Goal: Contribute content: Add original content to the website for others to see

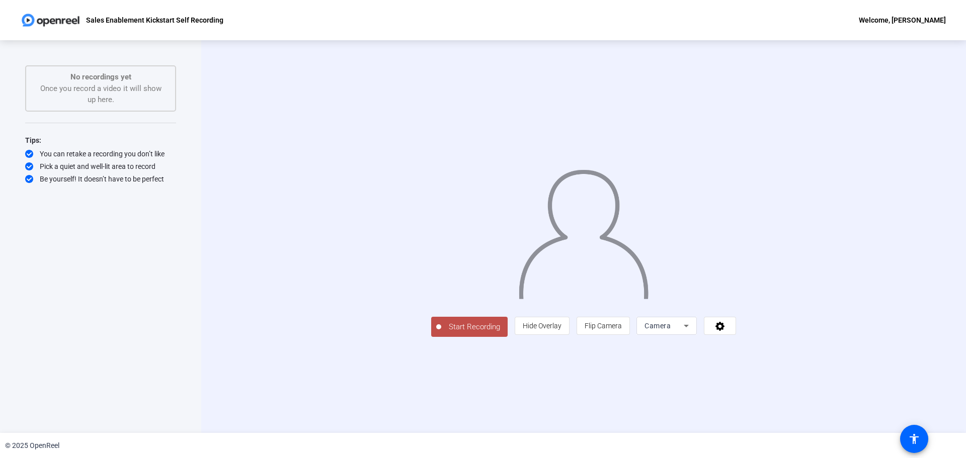
click at [441, 333] on span "Start Recording" at bounding box center [474, 327] width 66 height 12
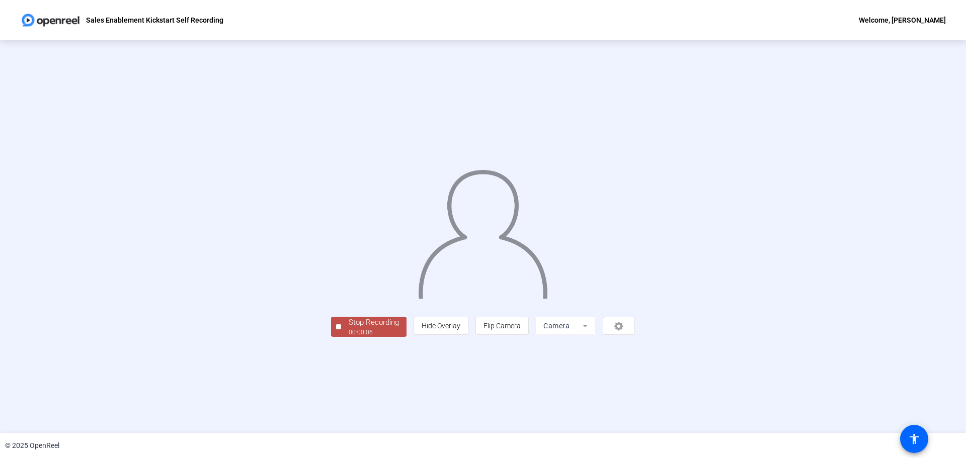
click at [341, 337] on span "Stop Recording 00:00:06" at bounding box center [373, 327] width 65 height 21
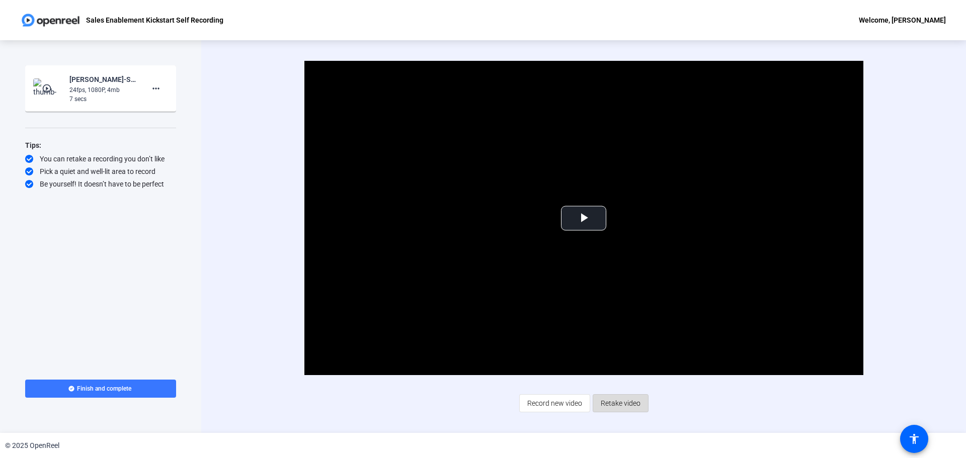
click at [614, 412] on span "Retake video" at bounding box center [620, 403] width 40 height 19
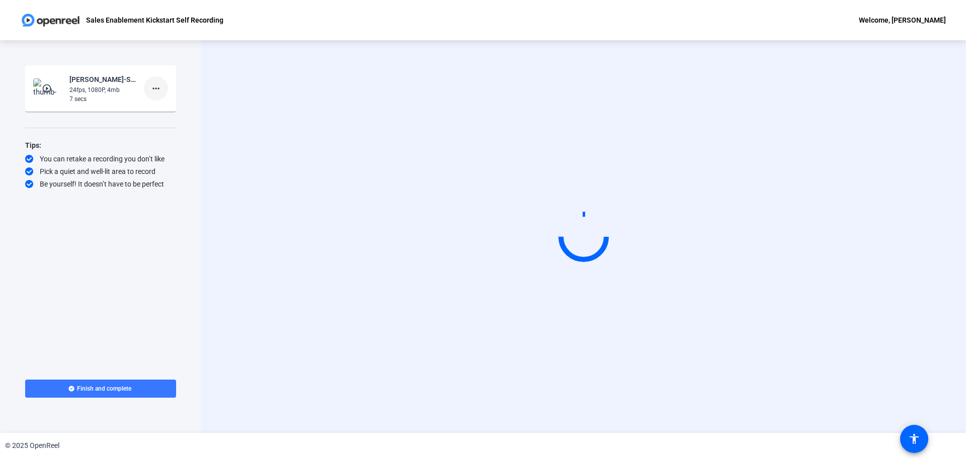
click at [161, 84] on mat-icon "more_horiz" at bounding box center [156, 88] width 12 height 12
click at [165, 109] on span "Delete clip" at bounding box center [172, 110] width 40 height 12
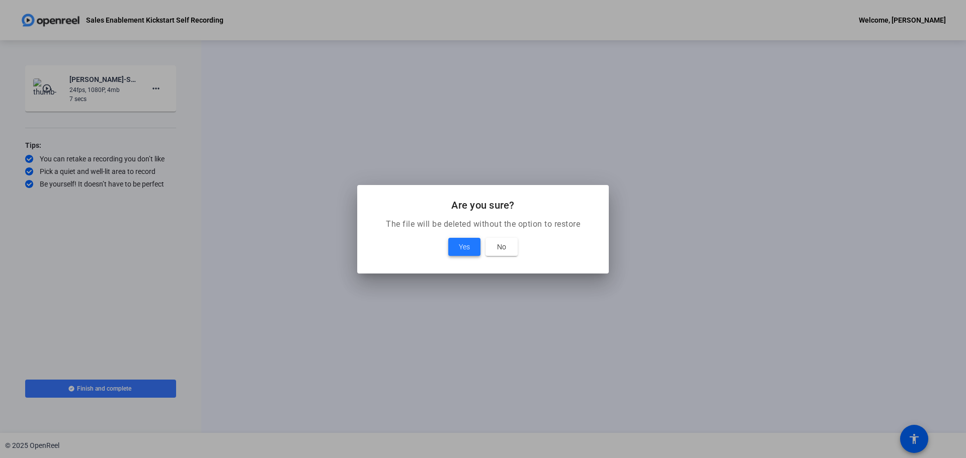
click at [471, 251] on span at bounding box center [464, 247] width 32 height 24
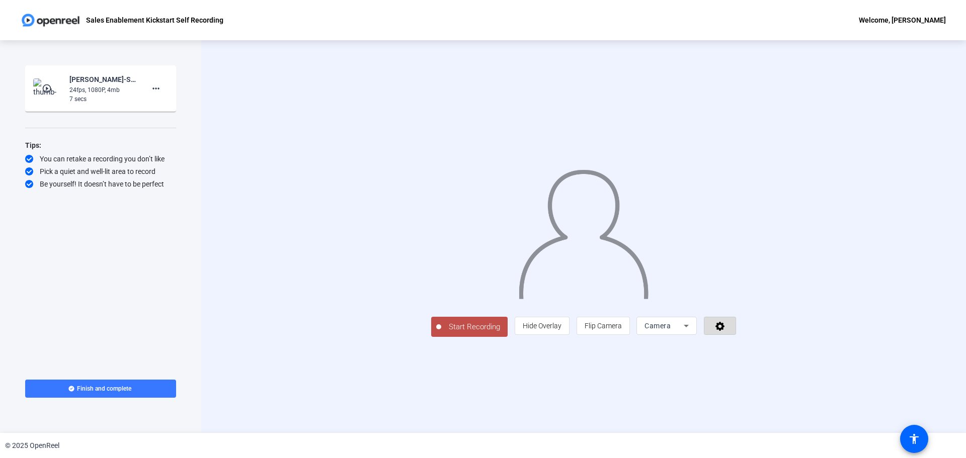
click at [724, 331] on icon at bounding box center [719, 326] width 9 height 9
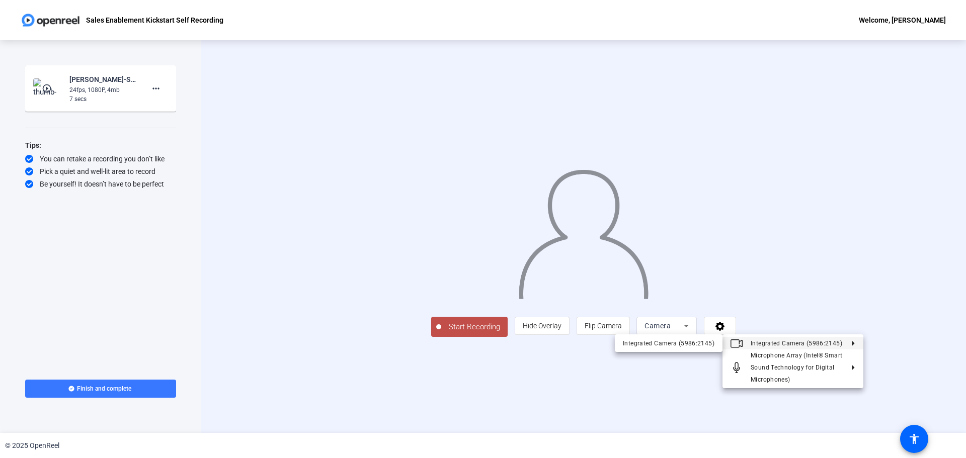
click at [945, 309] on div at bounding box center [483, 229] width 966 height 458
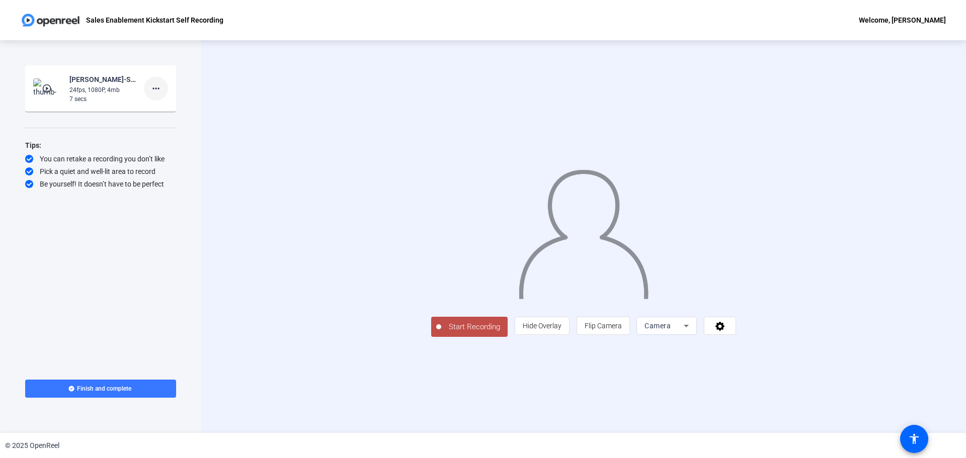
click at [157, 89] on mat-icon "more_horiz" at bounding box center [156, 88] width 12 height 12
click at [180, 114] on span "Delete clip" at bounding box center [172, 110] width 40 height 12
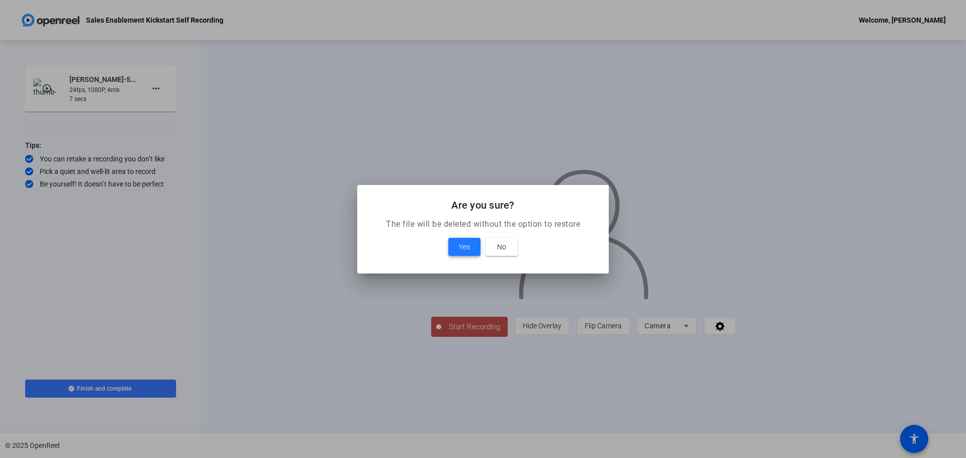
click at [473, 246] on span at bounding box center [464, 247] width 32 height 24
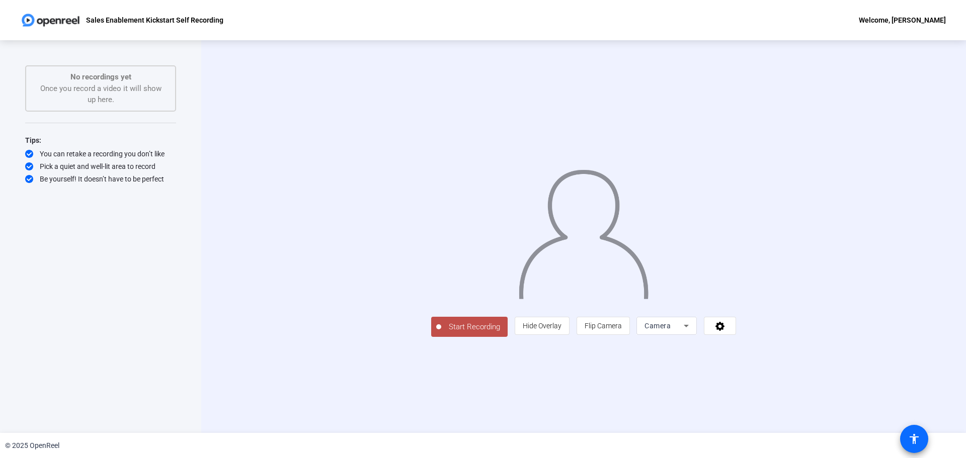
click at [911, 438] on mat-icon "accessibility" at bounding box center [914, 439] width 12 height 12
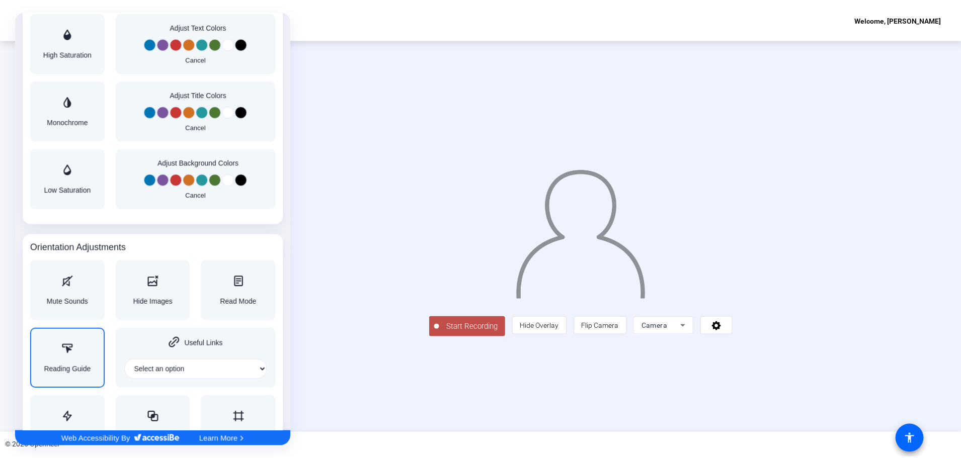
scroll to position [889, 0]
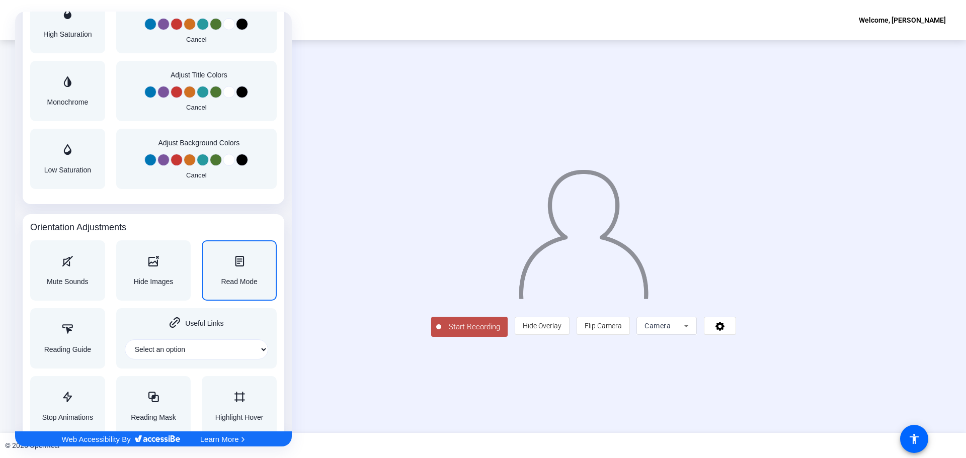
click at [221, 280] on span "Read Mode" at bounding box center [239, 281] width 36 height 7
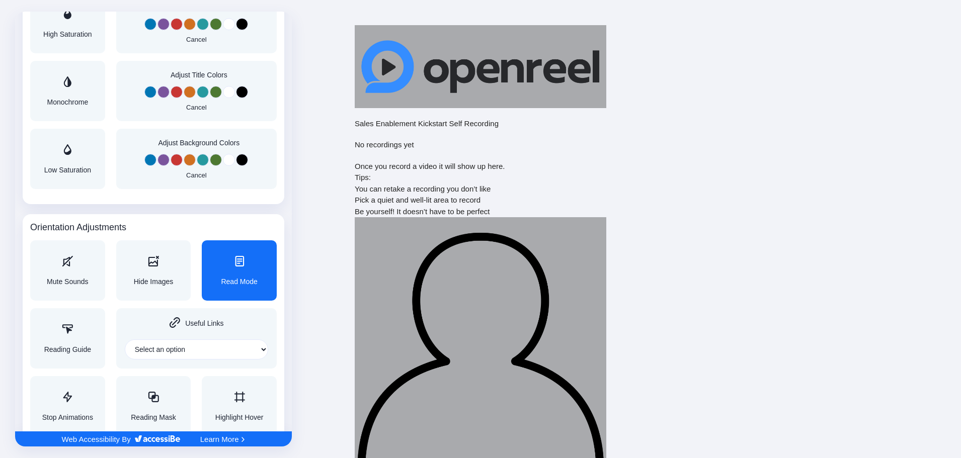
click at [221, 280] on span "Read Mode" at bounding box center [239, 281] width 36 height 7
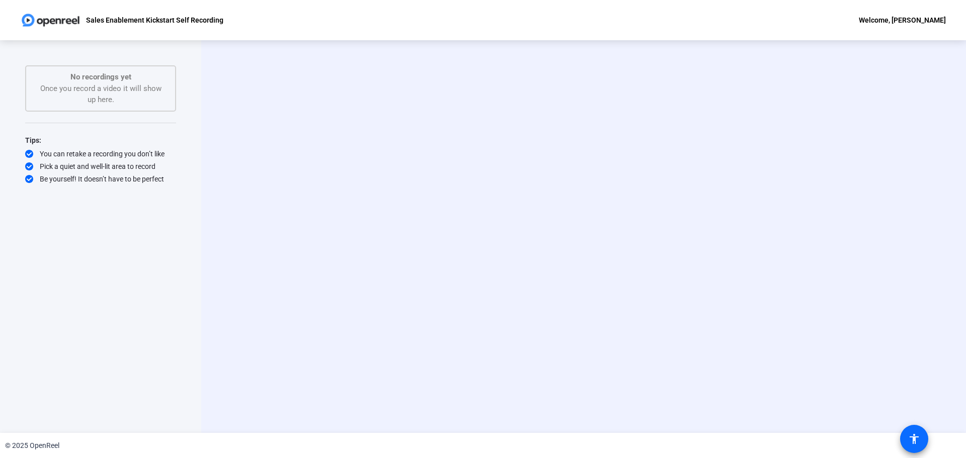
click at [917, 440] on mat-icon "accessibility" at bounding box center [914, 439] width 12 height 12
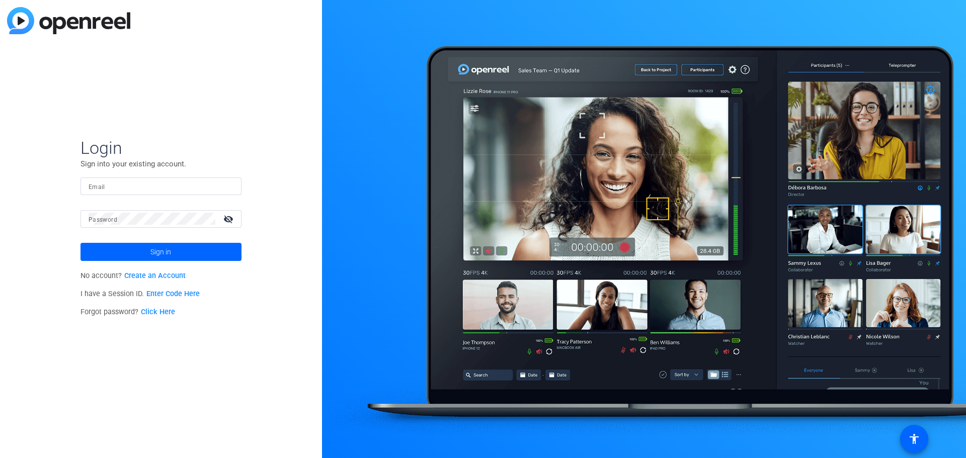
click at [110, 184] on input "Email" at bounding box center [161, 186] width 145 height 12
click at [118, 189] on input "Email" at bounding box center [161, 186] width 145 height 12
type input "max.buxbaum@gartner.com"
click at [80, 243] on button "Sign in" at bounding box center [160, 252] width 161 height 18
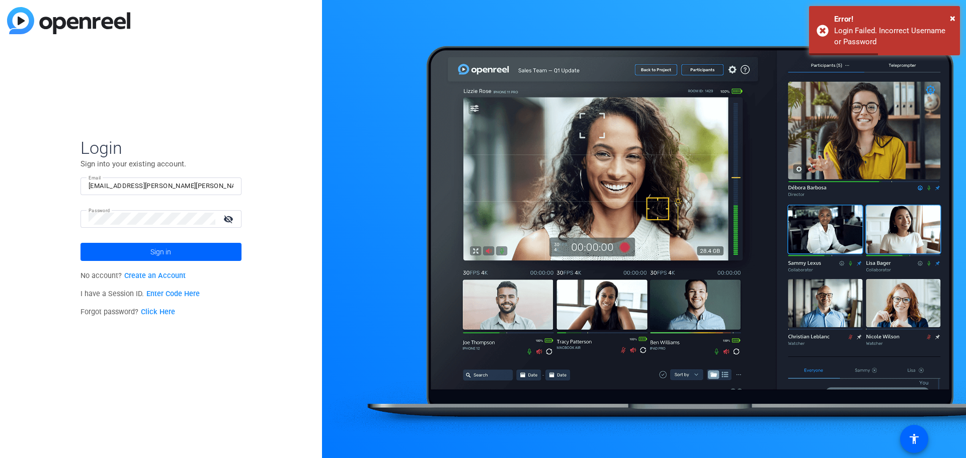
click at [170, 298] on link "Enter Code Here" at bounding box center [172, 294] width 53 height 9
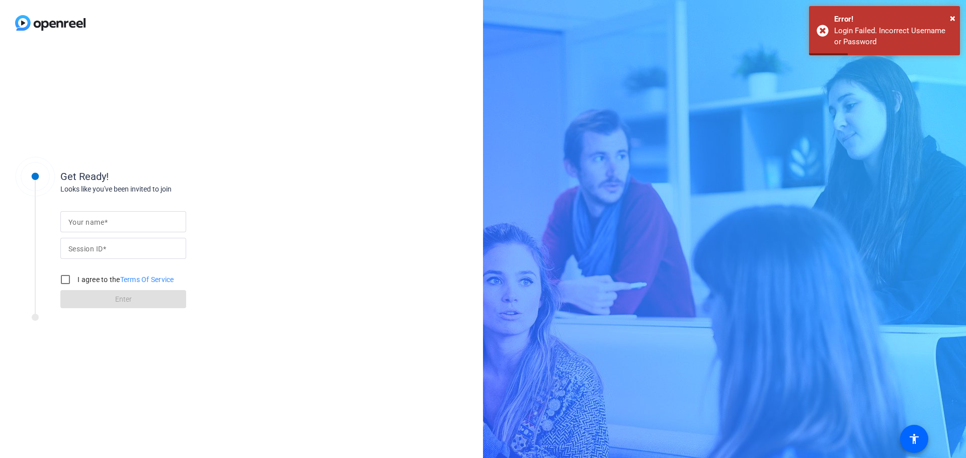
click at [139, 226] on input "Your name" at bounding box center [123, 222] width 110 height 12
click at [135, 226] on input "Your name" at bounding box center [123, 222] width 110 height 12
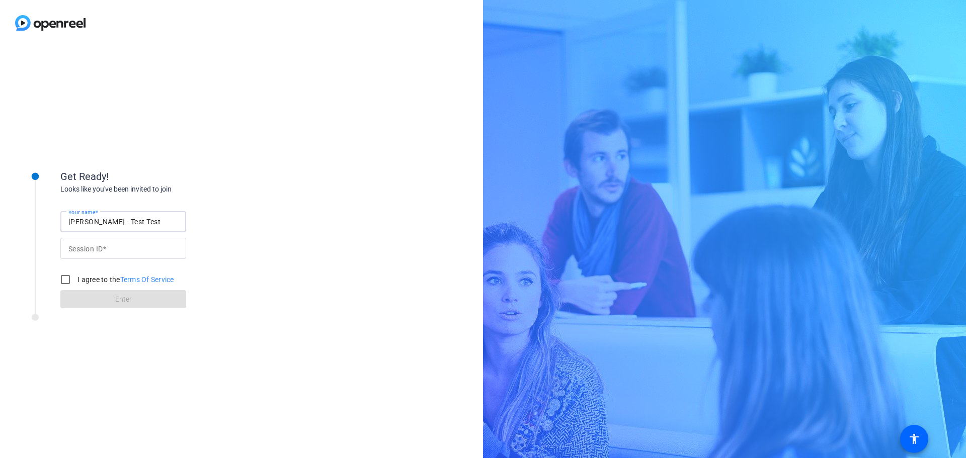
type input "Max Buxbaum - Test Test"
click at [109, 249] on input "Session ID" at bounding box center [123, 248] width 110 height 12
click at [88, 286] on div "I agree to the Terms Of Service" at bounding box center [114, 280] width 119 height 20
click at [91, 280] on label "I agree to the Terms Of Service" at bounding box center [124, 280] width 99 height 10
click at [75, 280] on input "I agree to the Terms Of Service" at bounding box center [65, 280] width 20 height 20
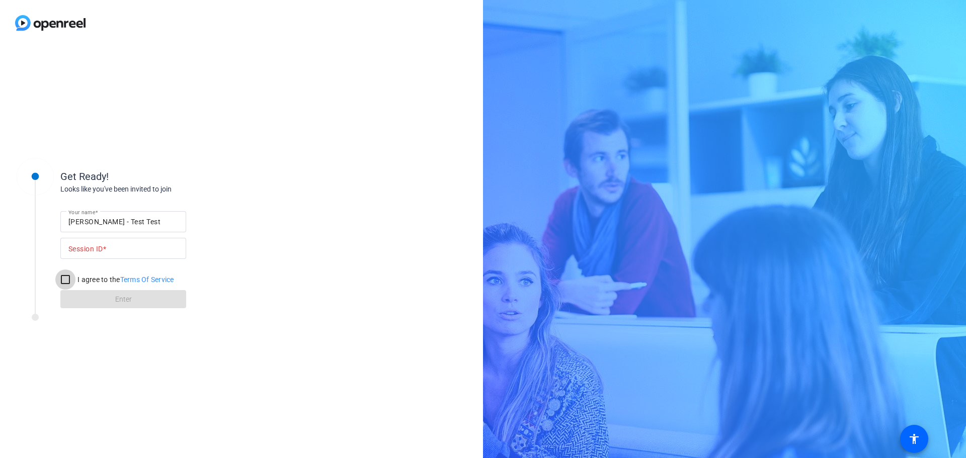
checkbox input "true"
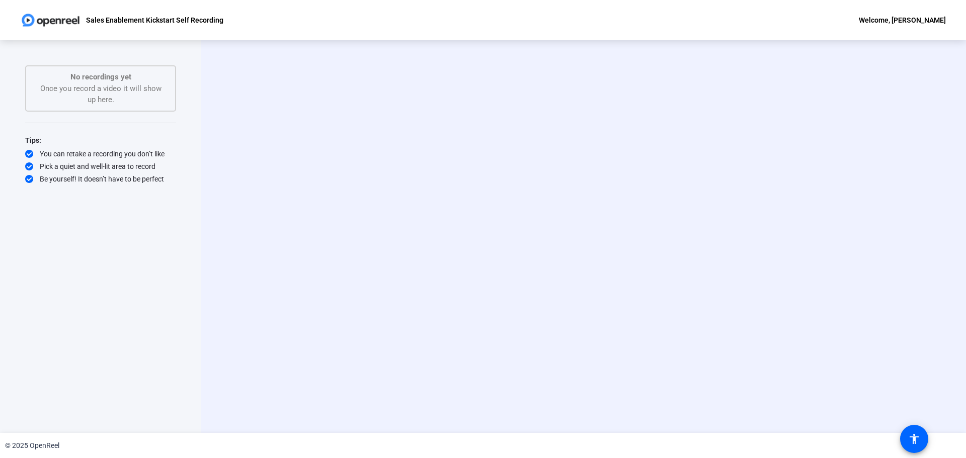
click at [905, 19] on div "Welcome, [PERSON_NAME]" at bounding box center [901, 20] width 87 height 12
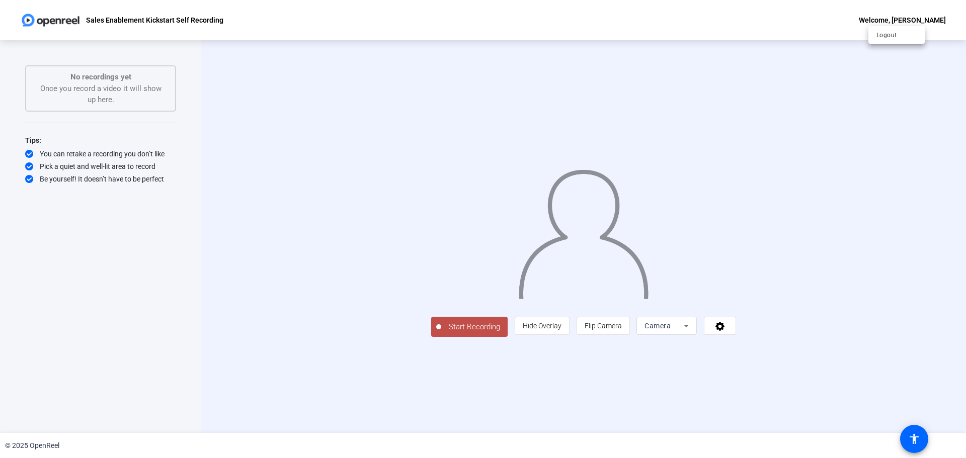
click at [909, 435] on div at bounding box center [483, 229] width 966 height 458
click at [904, 441] on span at bounding box center [914, 439] width 24 height 24
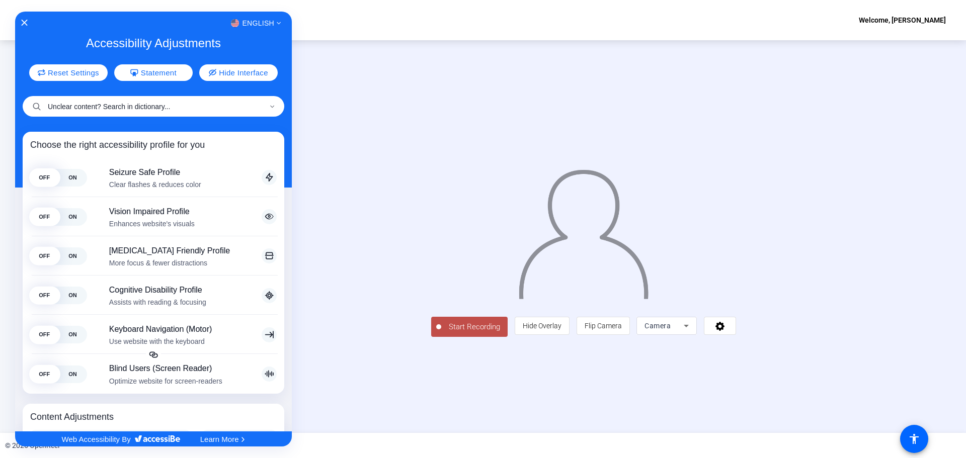
click at [112, 108] on input "Unclear content? Search in dictionary..." at bounding box center [154, 106] width 262 height 21
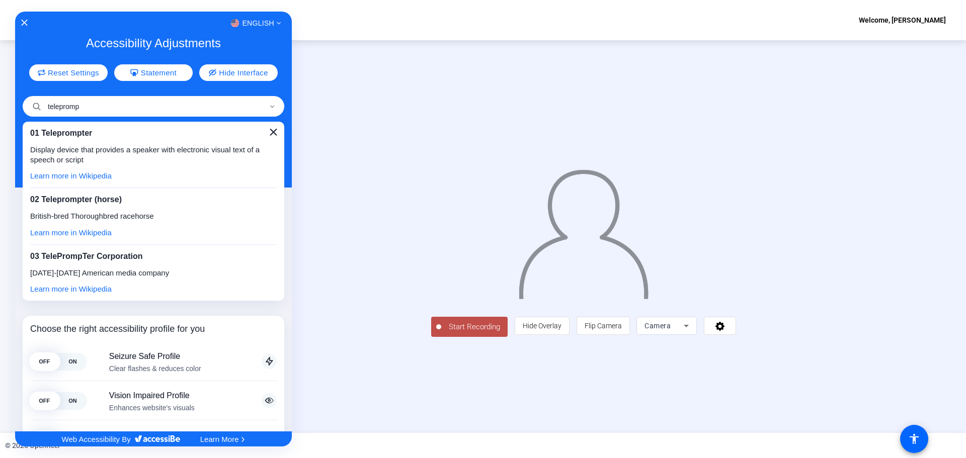
type input "telepromp"
click at [270, 133] on icon "Close" at bounding box center [273, 132] width 7 height 7
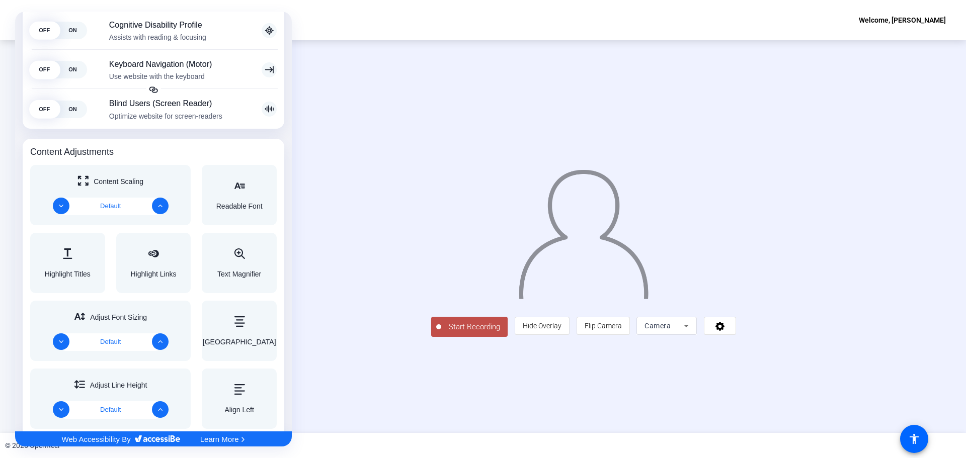
scroll to position [377, 0]
